Goal: Task Accomplishment & Management: Use online tool/utility

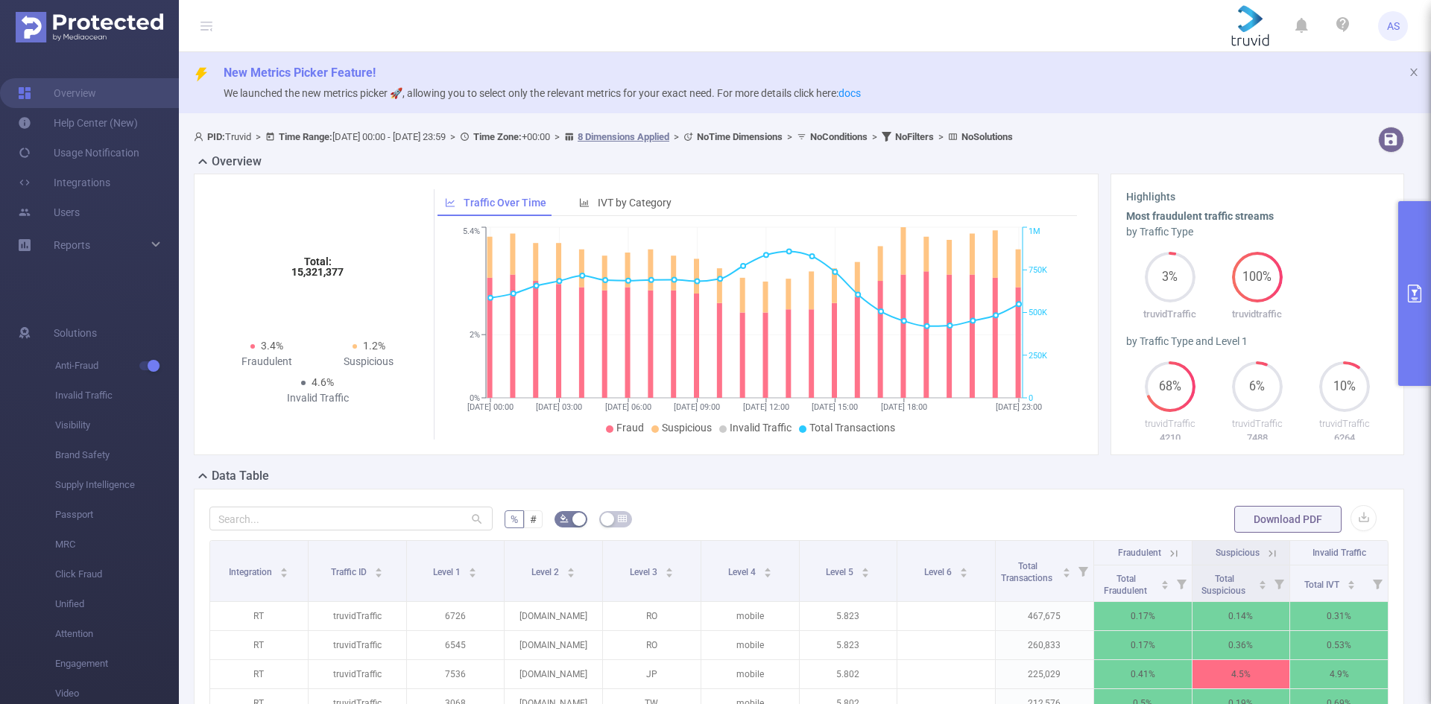
click at [1411, 301] on icon "primary" at bounding box center [1415, 294] width 18 height 18
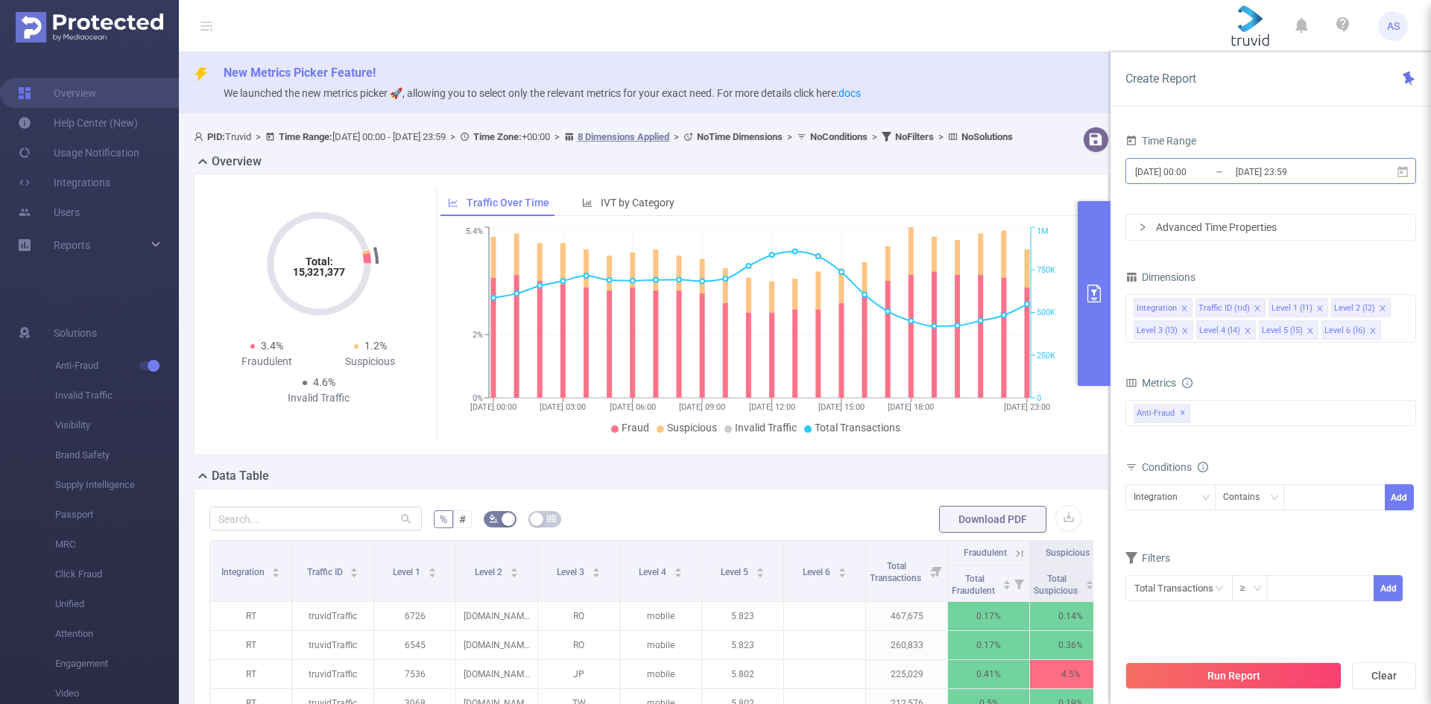
click at [1180, 171] on input "[DATE] 00:00" at bounding box center [1193, 172] width 121 height 20
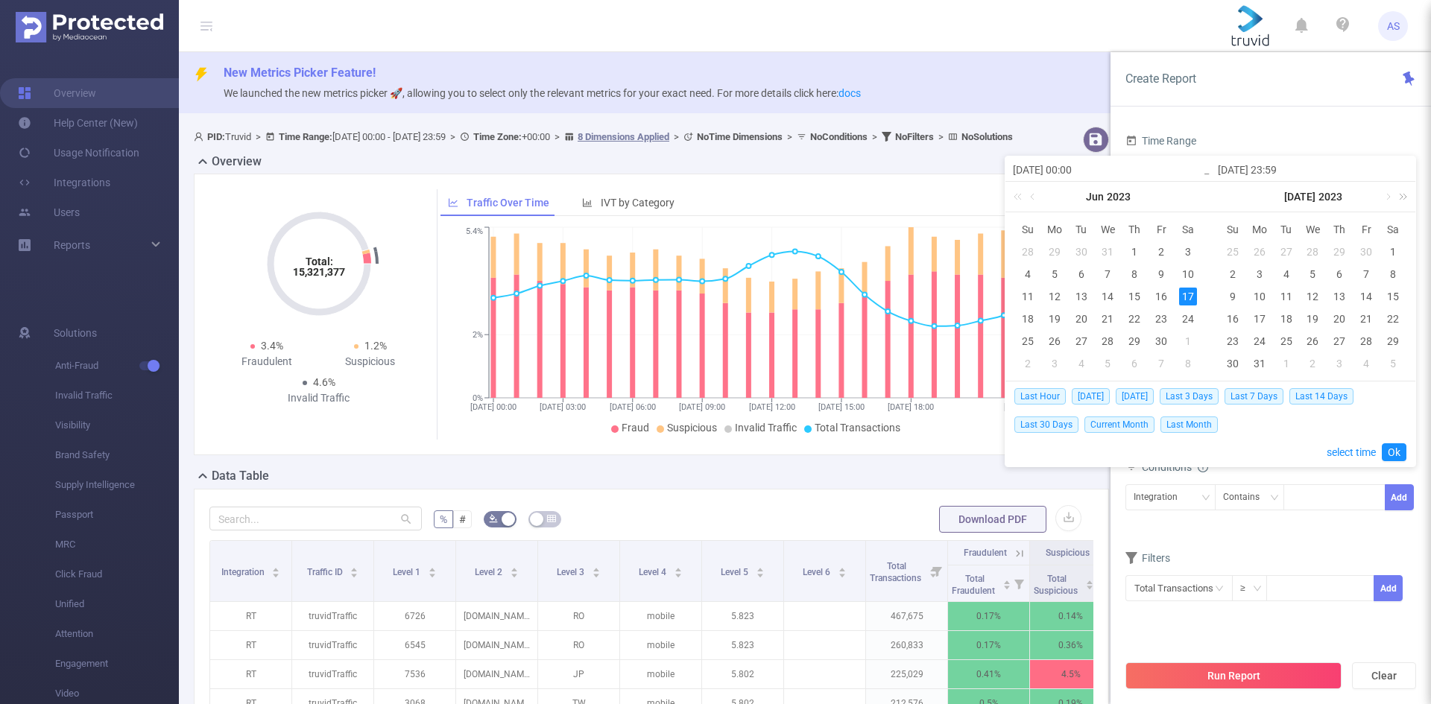
click at [1403, 197] on link at bounding box center [1400, 197] width 19 height 30
click at [1198, 196] on link at bounding box center [1195, 197] width 19 height 30
click at [1406, 194] on link at bounding box center [1400, 197] width 19 height 30
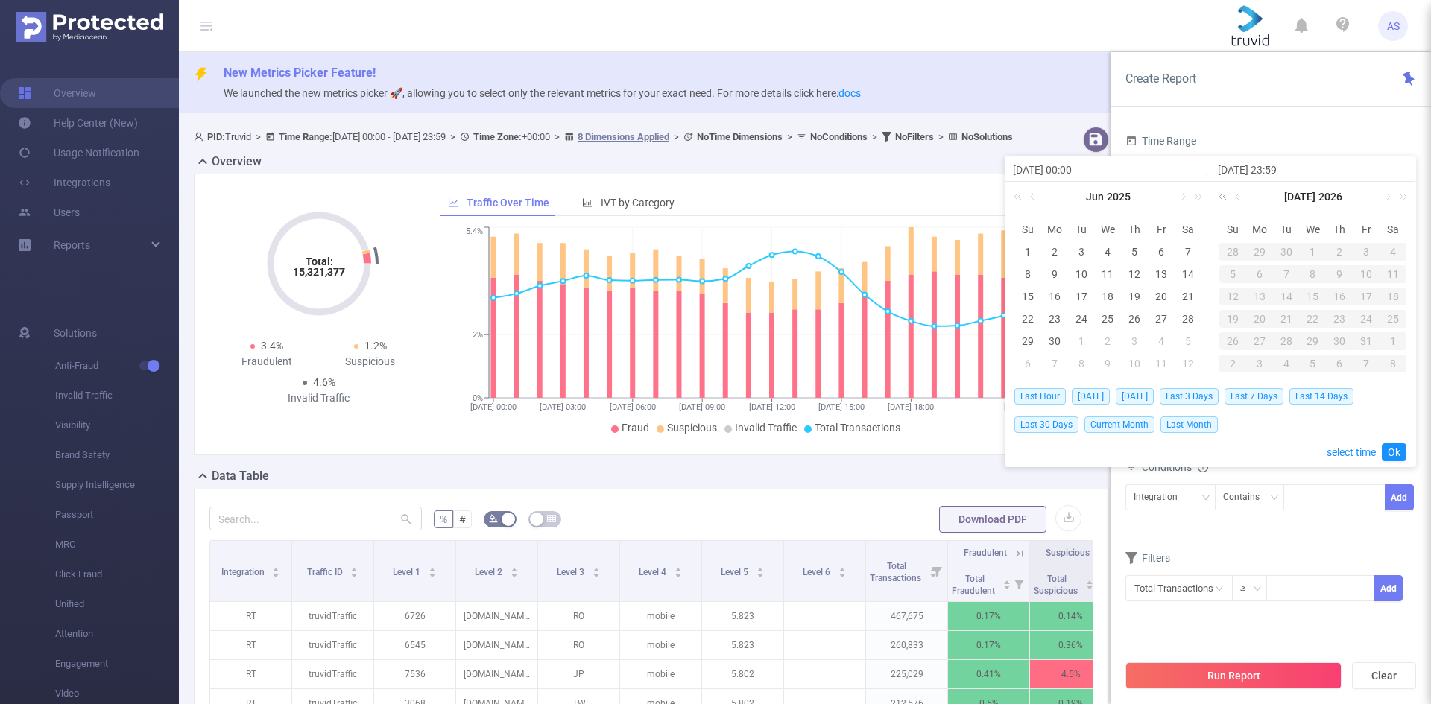
click at [1223, 195] on link at bounding box center [1224, 197] width 19 height 30
click at [1389, 197] on link at bounding box center [1386, 197] width 13 height 30
click at [1239, 338] on div "24" at bounding box center [1233, 341] width 18 height 18
click at [1236, 367] on div "31" at bounding box center [1233, 364] width 18 height 18
type input "[DATE] 00:00"
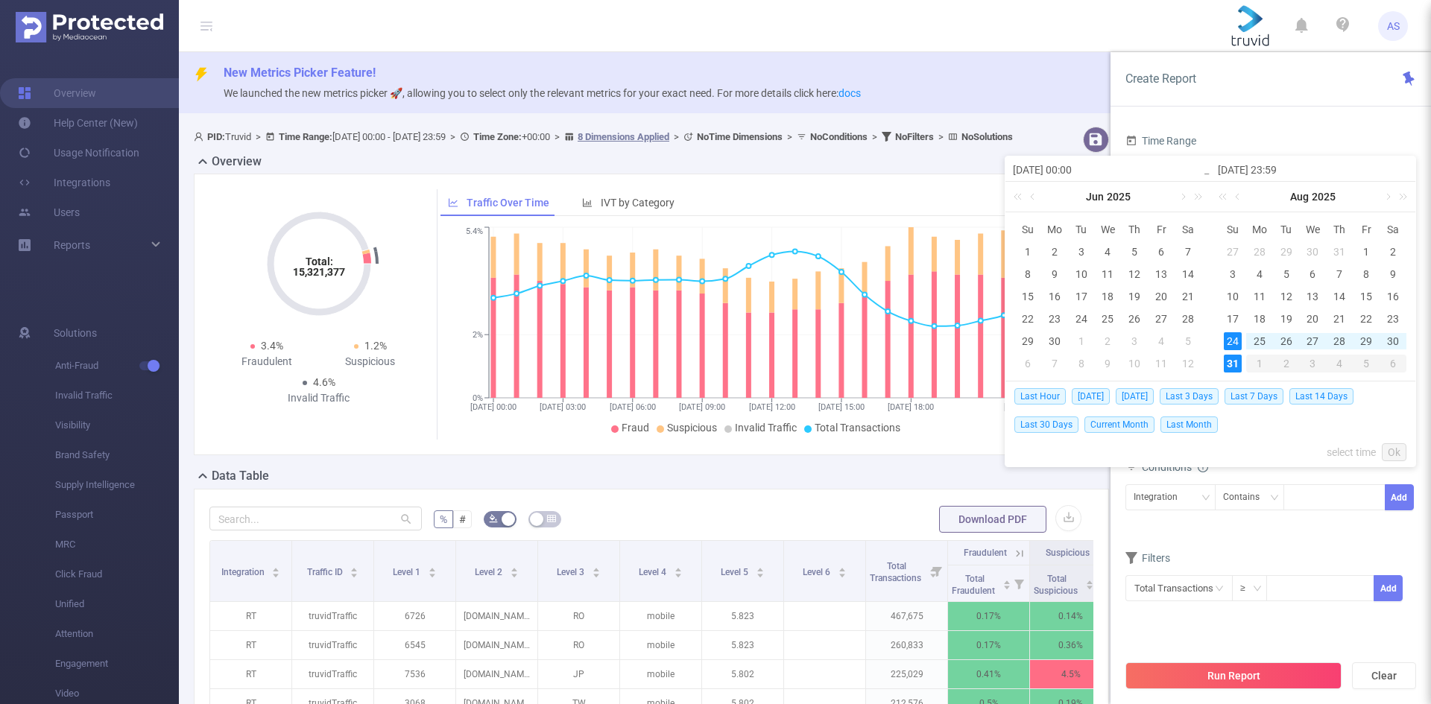
type input "[DATE] 23:59"
type input "[DATE] 00:00"
type input "[DATE] 23:59"
click at [1390, 449] on link "Ok" at bounding box center [1394, 452] width 25 height 18
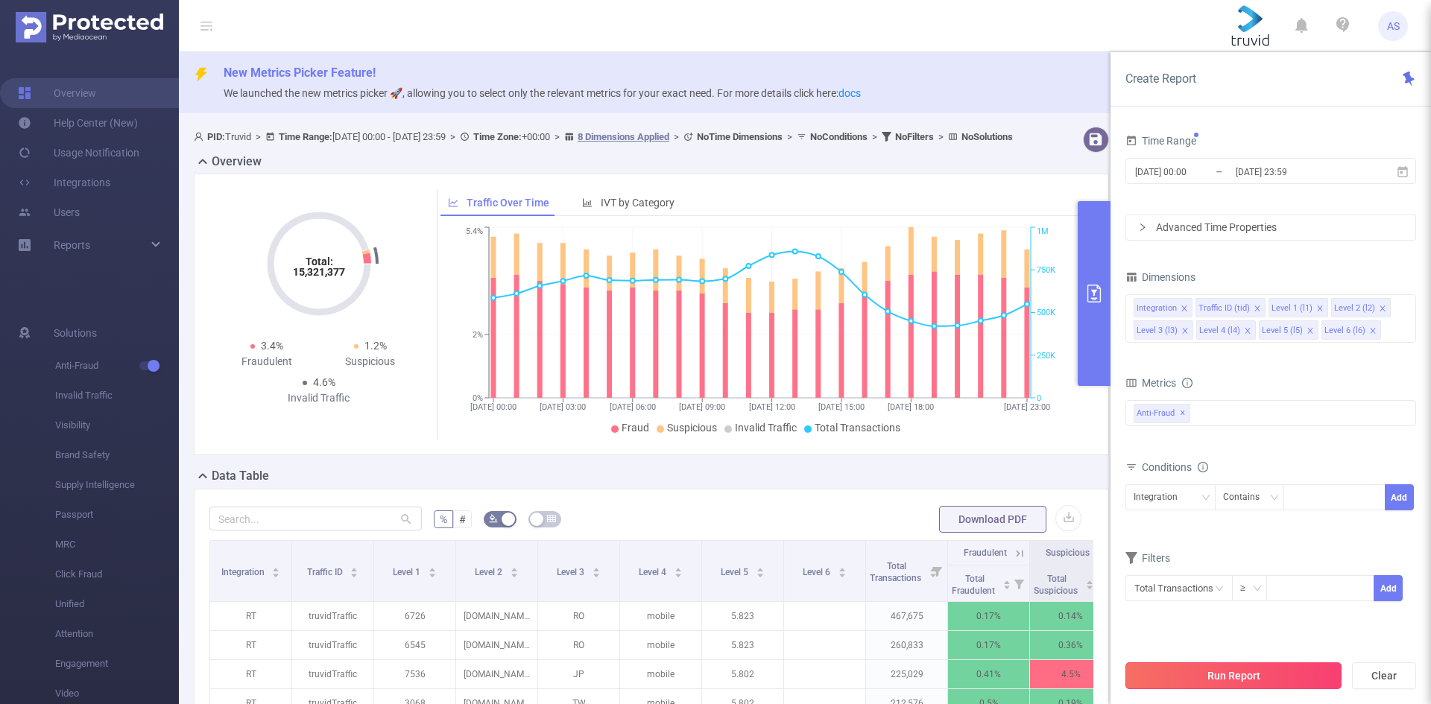
click at [1163, 674] on button "Run Report" at bounding box center [1233, 676] width 216 height 27
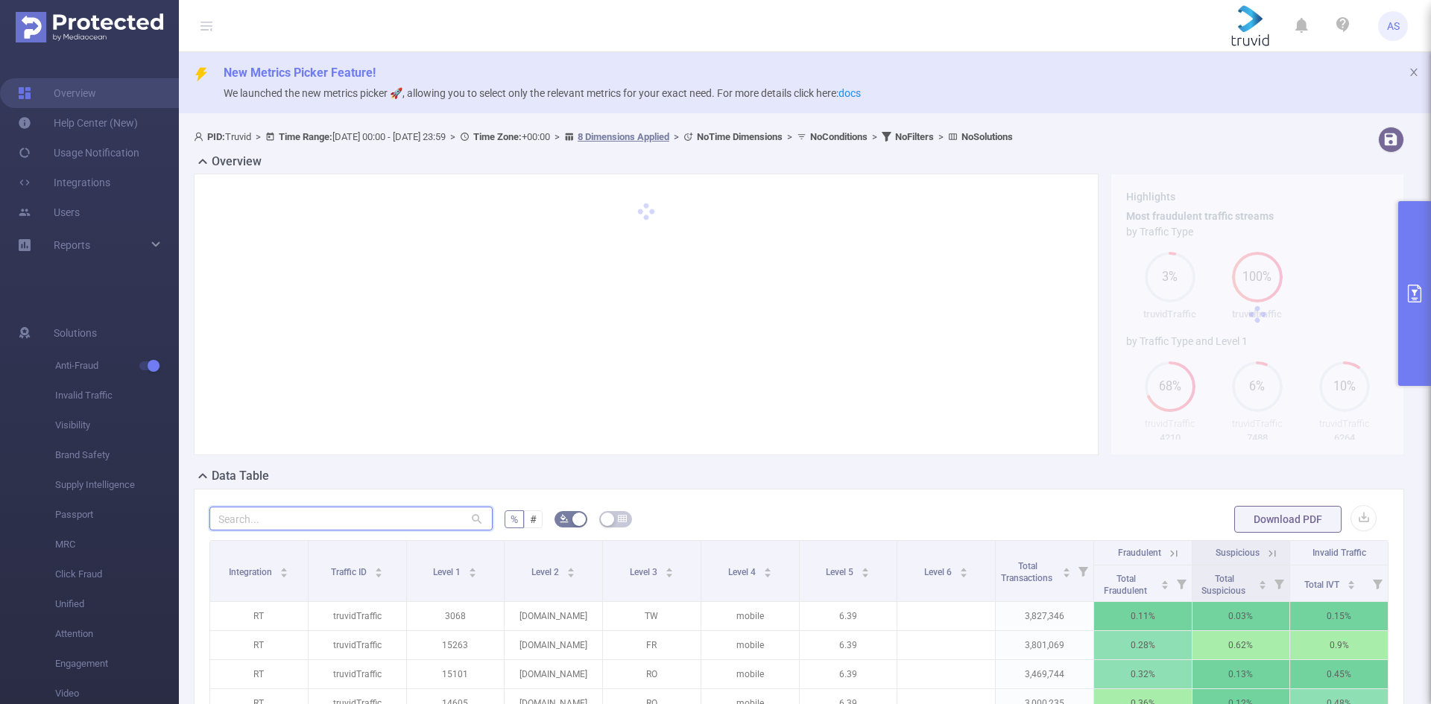
click at [329, 508] on input "text" at bounding box center [350, 519] width 283 height 24
paste input "[DOMAIN_NAME]"
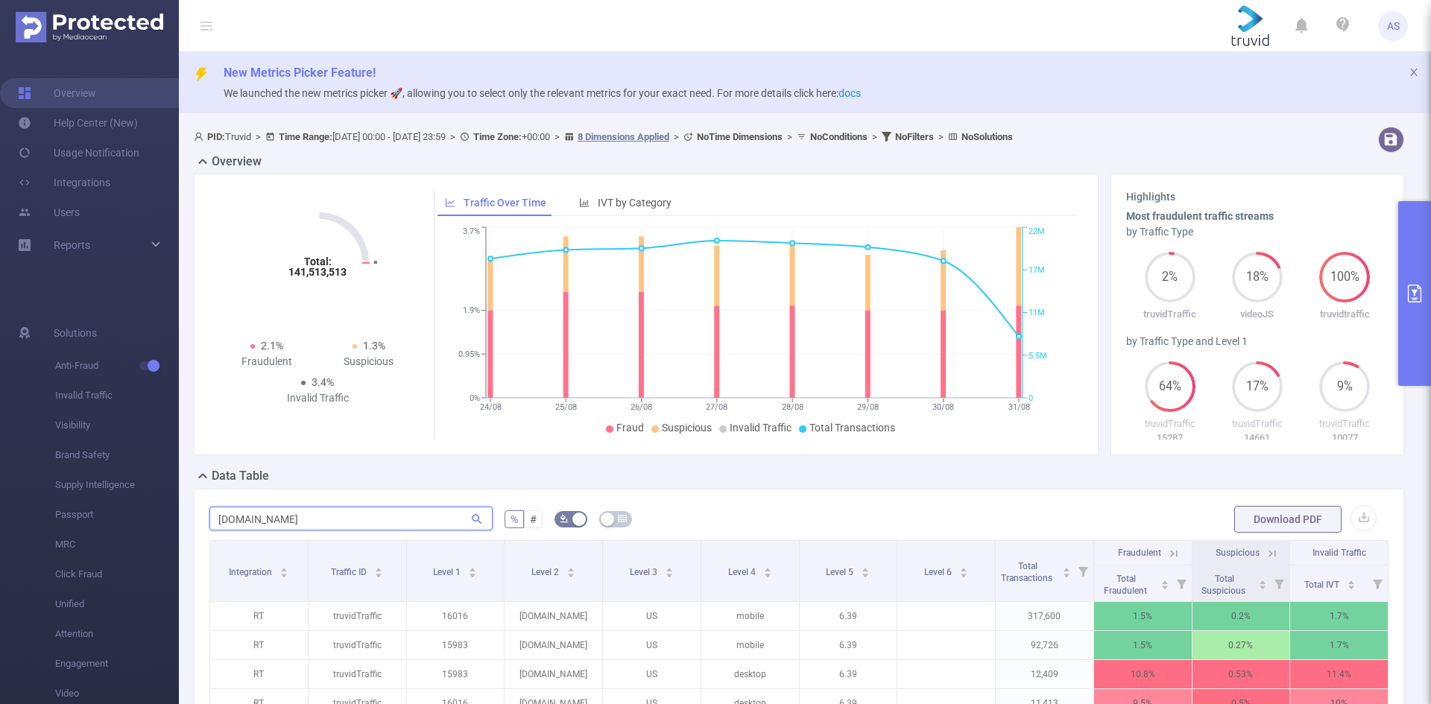
scroll to position [224, 0]
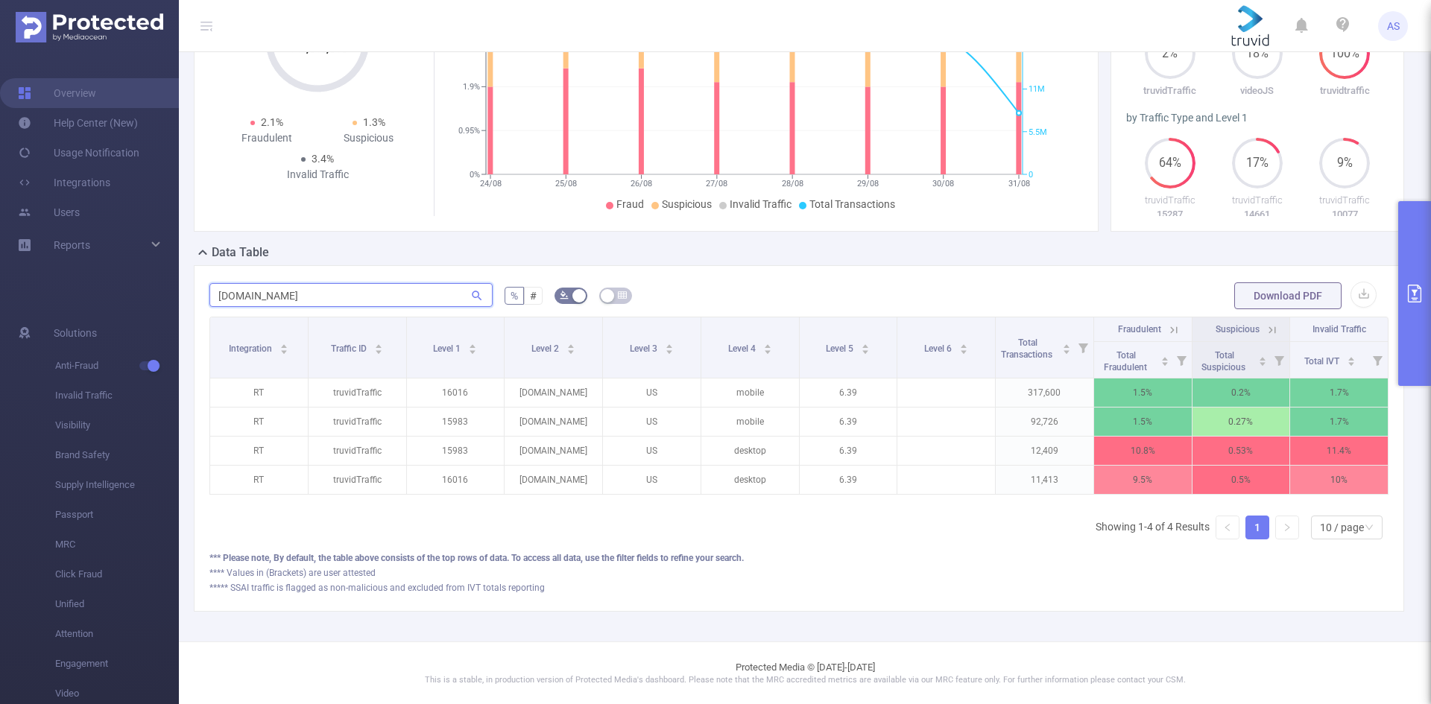
type input "[DOMAIN_NAME]"
drag, startPoint x: 346, startPoint y: 282, endPoint x: 211, endPoint y: 281, distance: 134.9
click at [211, 281] on div "[DOMAIN_NAME]" at bounding box center [350, 296] width 283 height 30
drag, startPoint x: 291, startPoint y: 297, endPoint x: 165, endPoint y: 300, distance: 126.0
click at [165, 300] on section "Overview Help Center (New) Usage Notification Integrations Users Reports Soluti…" at bounding box center [715, 352] width 1431 height 704
